Goal: Check status

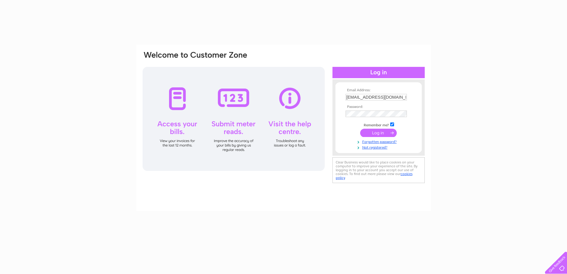
click at [371, 133] on input "submit" at bounding box center [378, 133] width 37 height 8
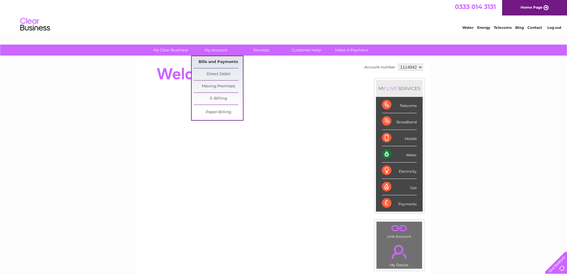
click at [208, 60] on link "Bills and Payments" at bounding box center [218, 62] width 49 height 12
click at [208, 61] on link "Bills and Payments" at bounding box center [218, 62] width 49 height 12
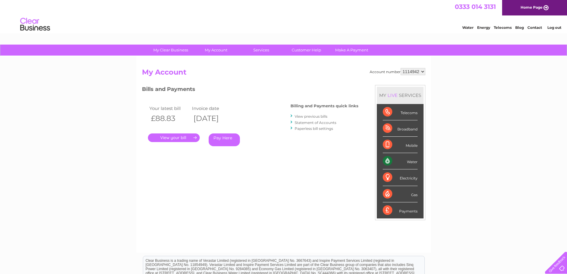
click at [170, 140] on link "." at bounding box center [174, 138] width 52 height 9
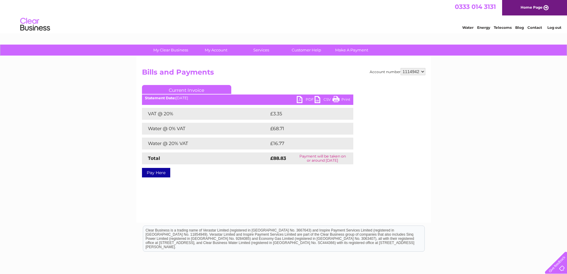
click at [308, 98] on link "PDF" at bounding box center [306, 100] width 18 height 9
